Goal: Check status: Check status

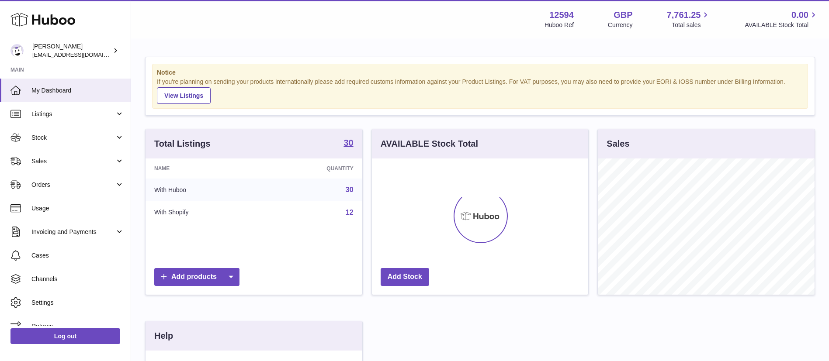
scroll to position [136, 216]
click at [95, 158] on span "Sales" at bounding box center [72, 161] width 83 height 8
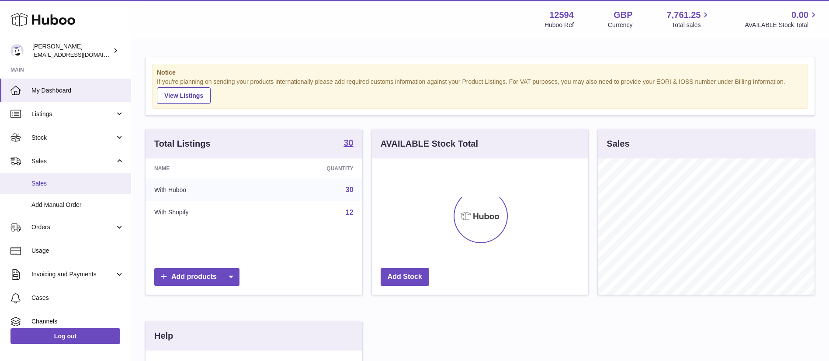
click at [60, 179] on link "Sales" at bounding box center [65, 183] width 131 height 21
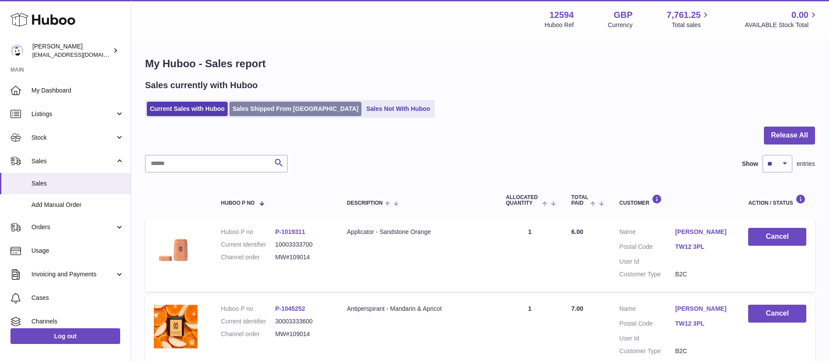
drag, startPoint x: 251, startPoint y: 167, endPoint x: 243, endPoint y: 107, distance: 61.2
click at [243, 104] on link "Sales Shipped From Huboo" at bounding box center [295, 109] width 132 height 14
drag, startPoint x: 244, startPoint y: 115, endPoint x: 250, endPoint y: 108, distance: 9.3
click at [245, 115] on link "Sales Shipped From Huboo" at bounding box center [295, 109] width 132 height 14
click at [251, 108] on link "Sales Shipped From Huboo" at bounding box center [295, 109] width 132 height 14
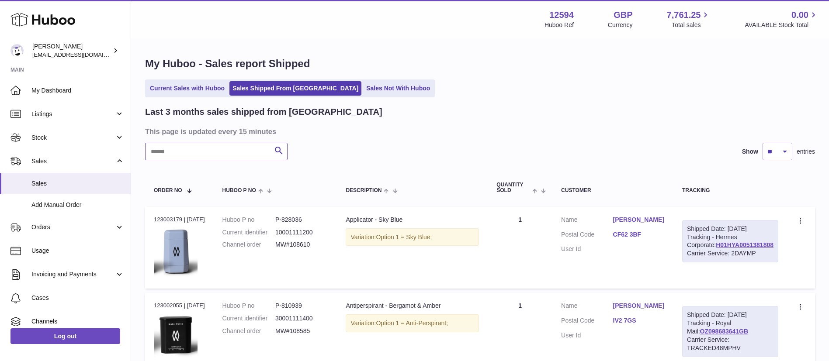
paste input "********"
type input "********"
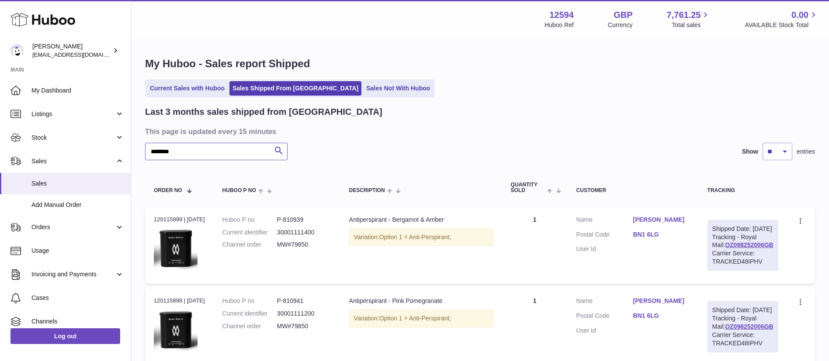
scroll to position [208, 0]
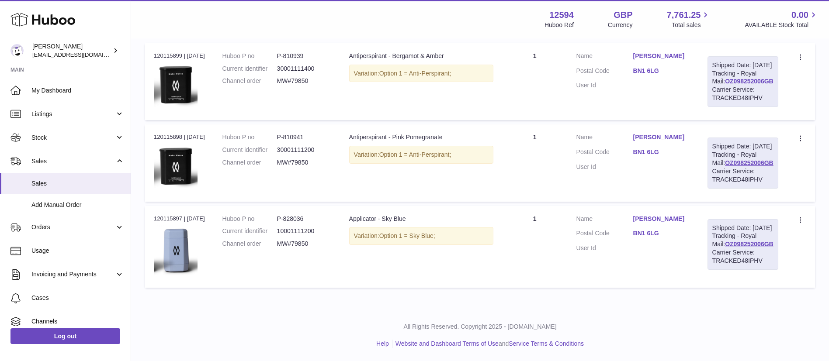
click at [161, 215] on div "Order no 120115897 | [DATE]" at bounding box center [179, 219] width 51 height 8
click at [160, 215] on div "Order no 120115897 | [DATE]" at bounding box center [179, 219] width 51 height 8
copy div "120115897"
